Goal: Use online tool/utility: Use online tool/utility

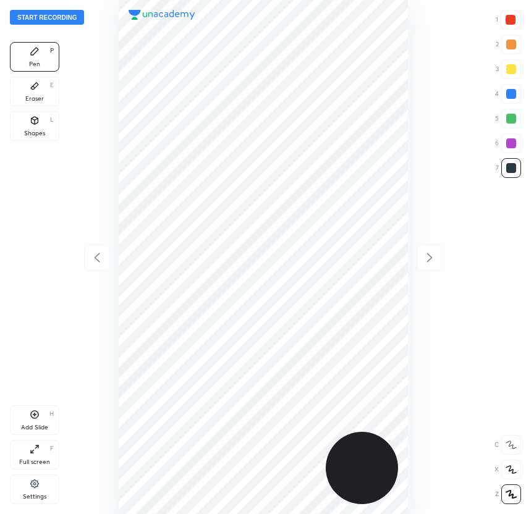
scroll to position [514, 328]
click at [66, 17] on button "Start recording" at bounding box center [47, 17] width 74 height 15
click at [511, 23] on div at bounding box center [511, 20] width 10 height 10
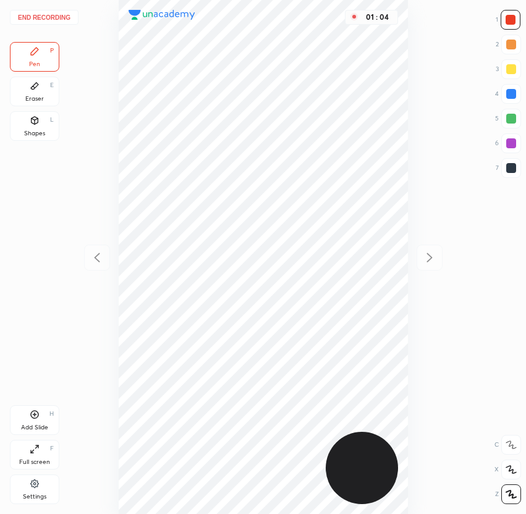
drag, startPoint x: 513, startPoint y: 92, endPoint x: 518, endPoint y: 89, distance: 6.4
click at [513, 92] on div at bounding box center [511, 94] width 10 height 10
click at [506, 168] on div at bounding box center [511, 168] width 10 height 10
click at [506, 93] on div at bounding box center [511, 94] width 10 height 10
click at [37, 96] on div "Eraser" at bounding box center [34, 99] width 19 height 6
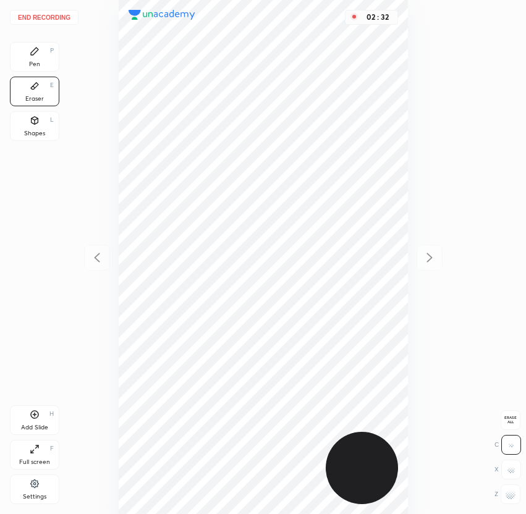
click at [43, 62] on div "Pen P" at bounding box center [34, 57] width 49 height 30
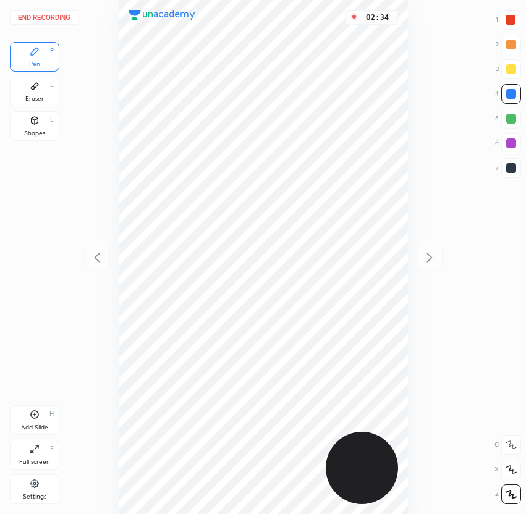
click at [514, 169] on div at bounding box center [511, 168] width 10 height 10
drag, startPoint x: 517, startPoint y: 96, endPoint x: 511, endPoint y: 100, distance: 6.9
click at [515, 96] on div at bounding box center [511, 94] width 20 height 20
click at [55, 18] on button "End recording" at bounding box center [44, 17] width 69 height 15
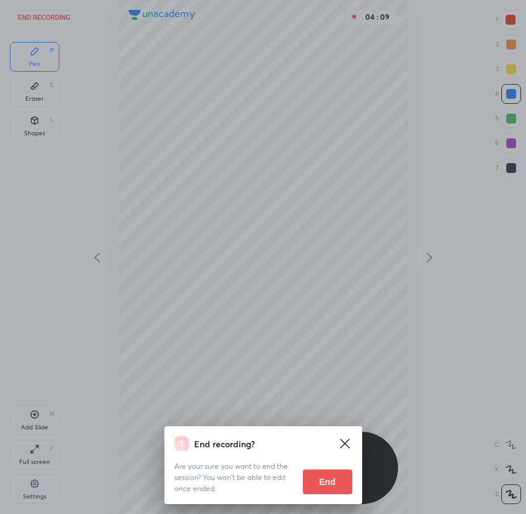
click at [322, 471] on button "End" at bounding box center [327, 482] width 49 height 25
